Goal: Check status: Check status

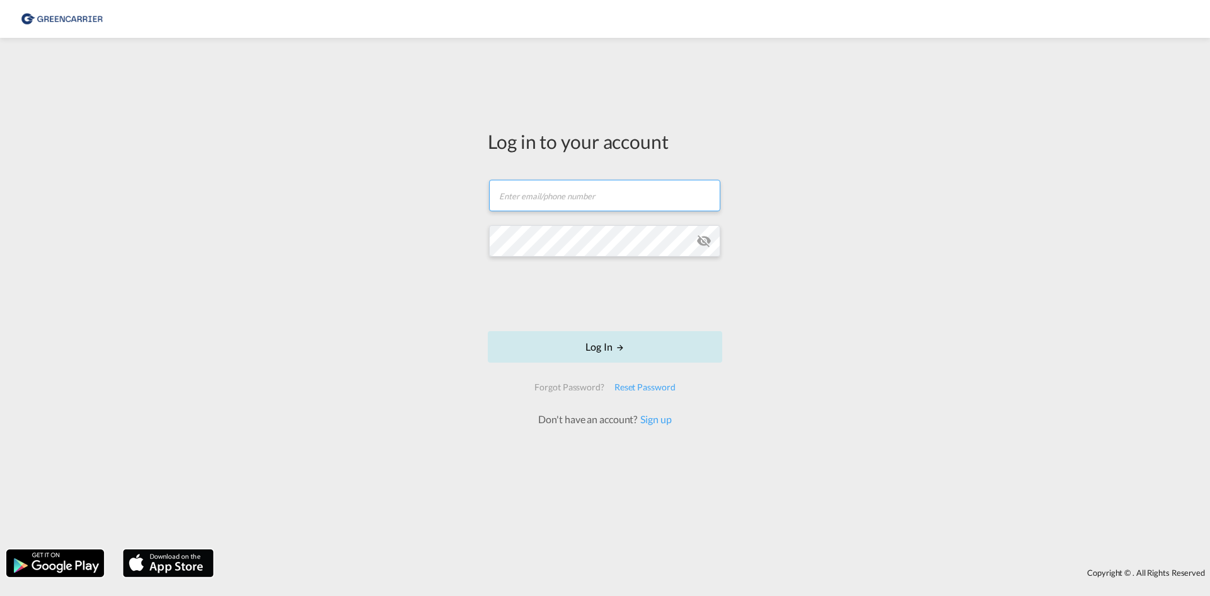
type input "[EMAIL_ADDRESS][DOMAIN_NAME]"
click at [560, 337] on button "Log In" at bounding box center [605, 347] width 234 height 32
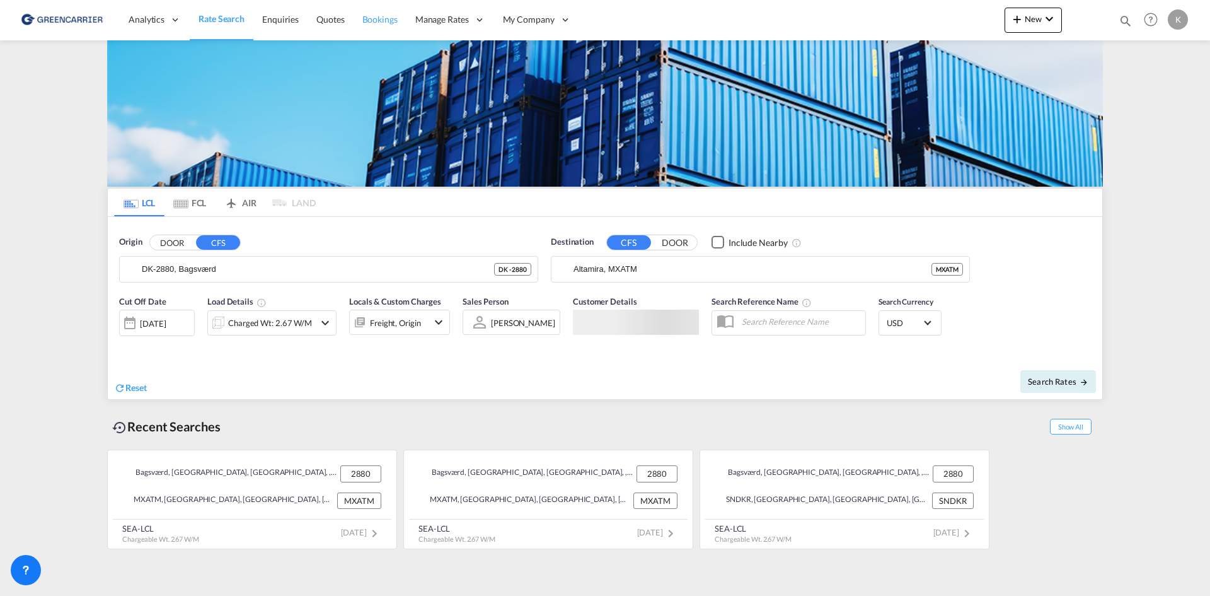
click at [387, 20] on span "Bookings" at bounding box center [379, 19] width 35 height 11
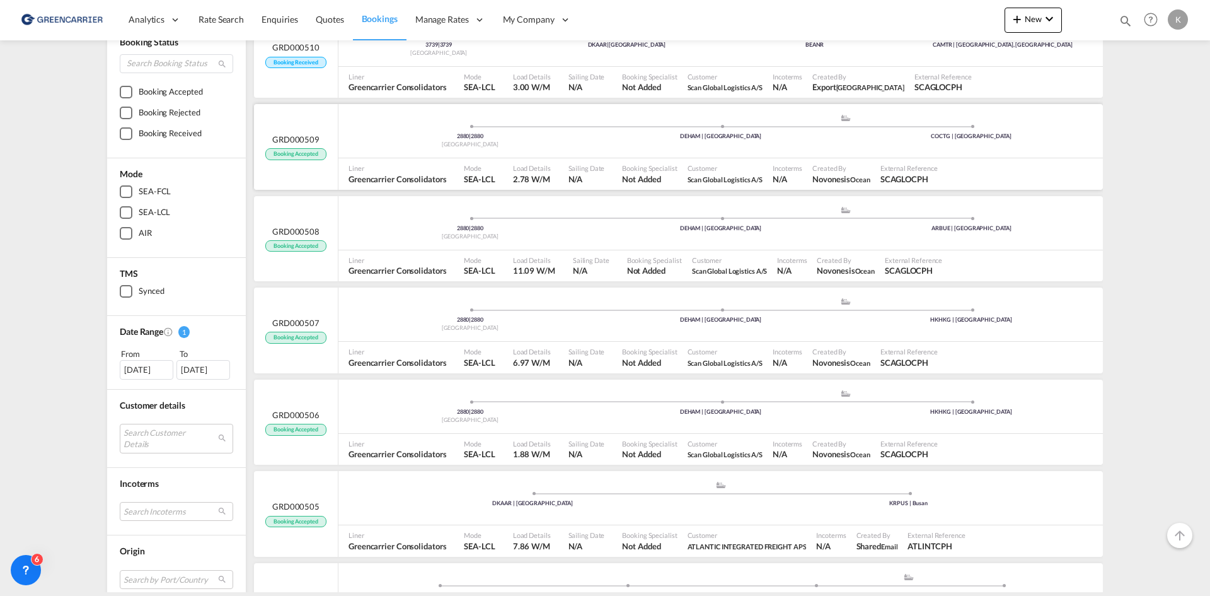
scroll to position [189, 0]
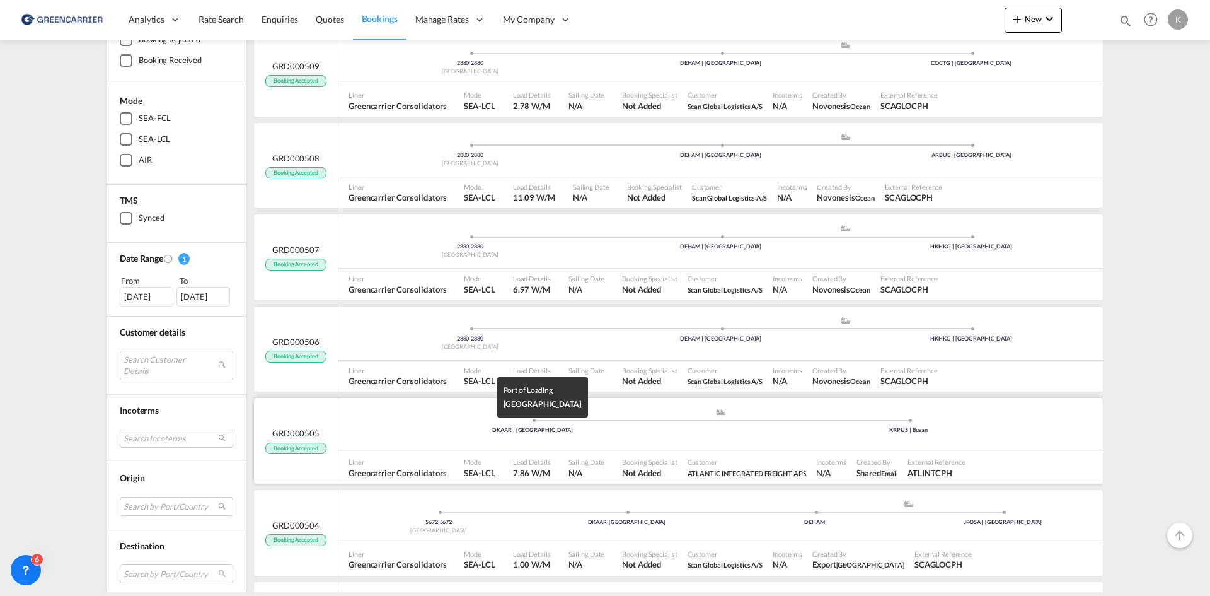
click at [688, 434] on div "DKAAR | [GEOGRAPHIC_DATA]" at bounding box center [533, 430] width 376 height 8
